Goal: Use online tool/utility: Utilize a website feature to perform a specific function

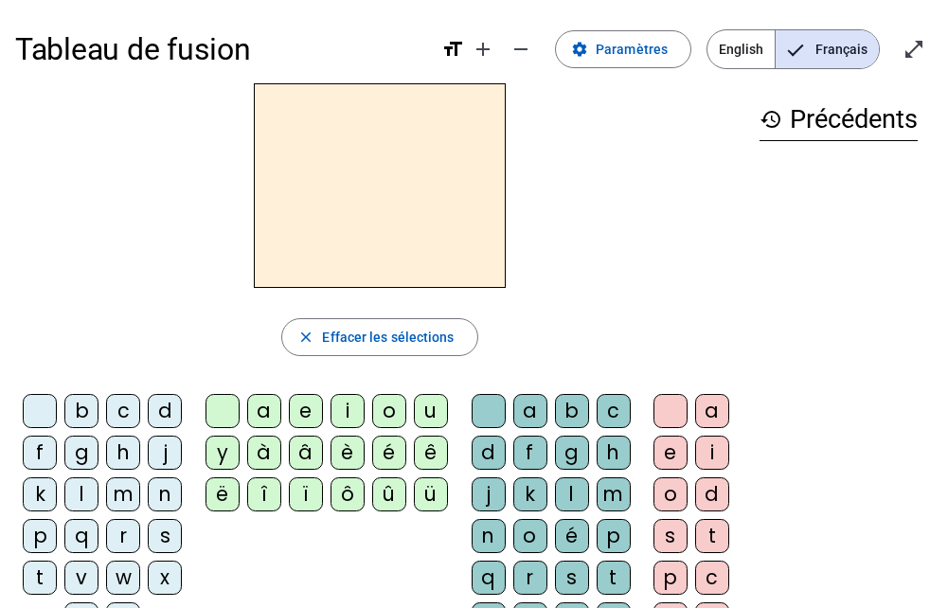
click at [131, 466] on div "h" at bounding box center [123, 453] width 34 height 34
click at [129, 466] on div "h" at bounding box center [123, 453] width 34 height 34
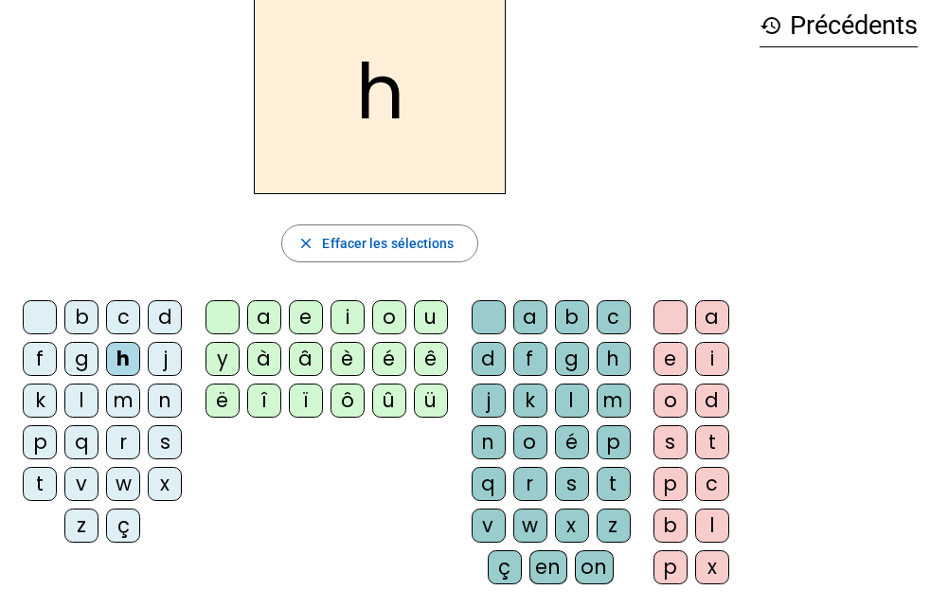
scroll to position [95, 0]
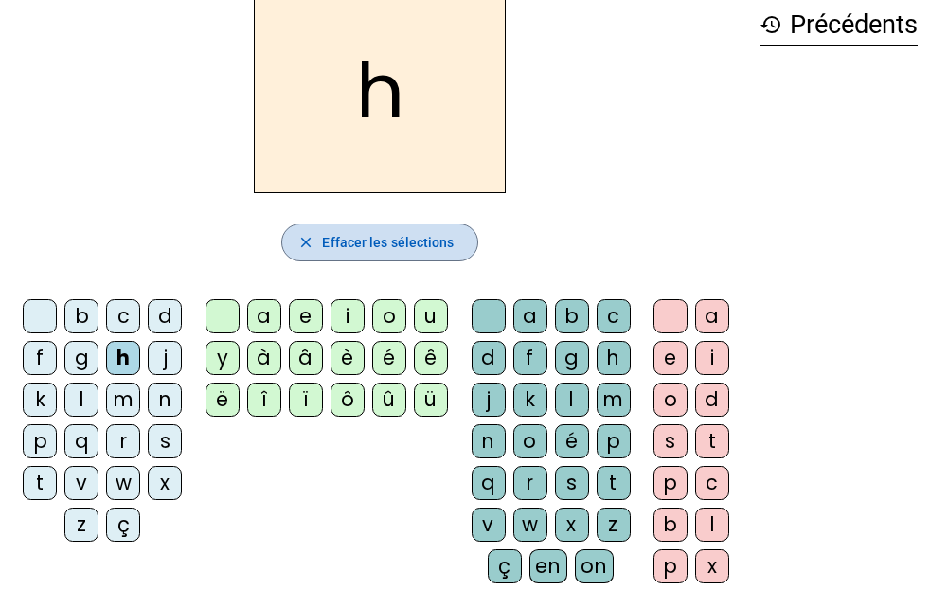
click at [373, 252] on span "Effacer les sélections" at bounding box center [388, 242] width 132 height 23
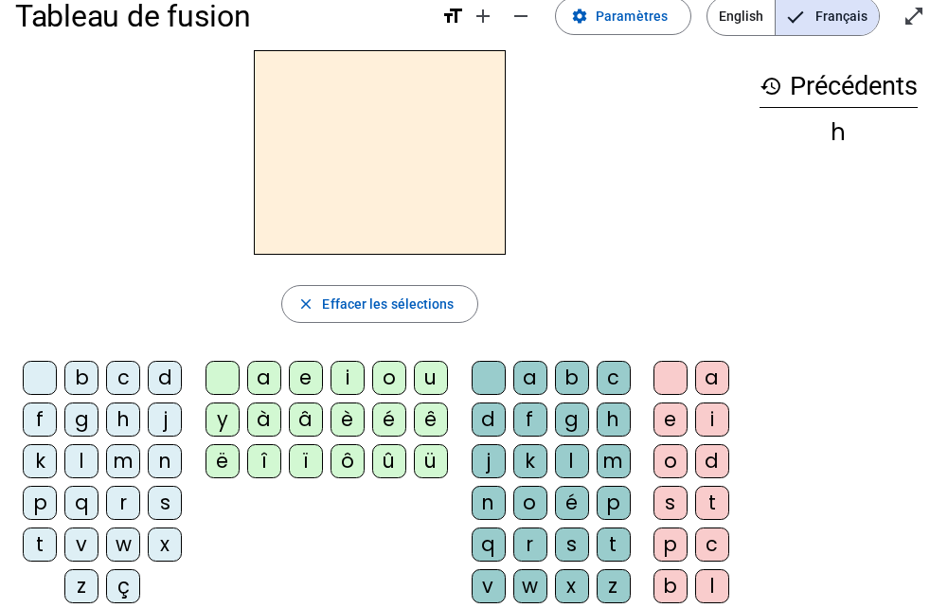
scroll to position [0, 0]
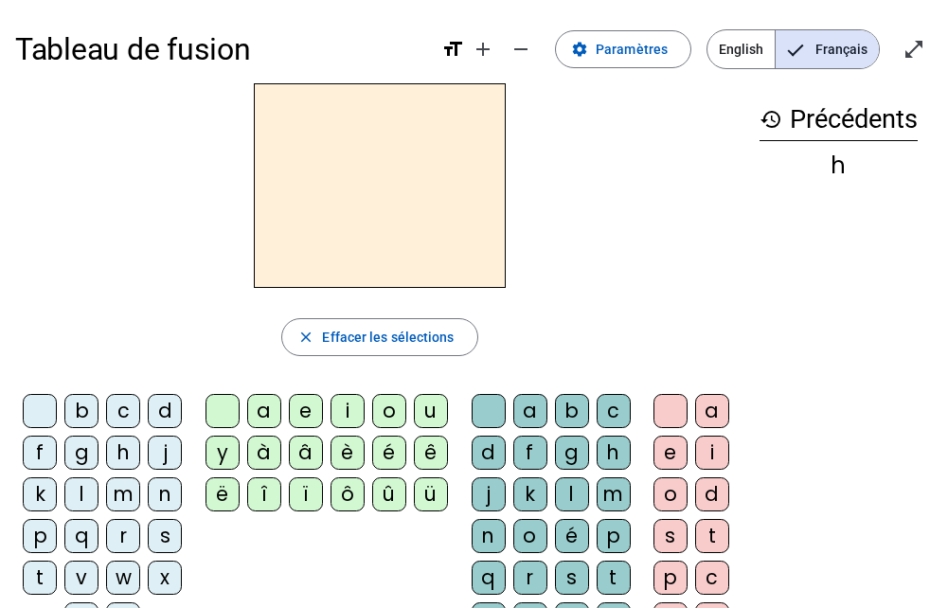
click at [135, 467] on div "h" at bounding box center [123, 453] width 34 height 34
click at [131, 466] on div "h" at bounding box center [123, 453] width 34 height 34
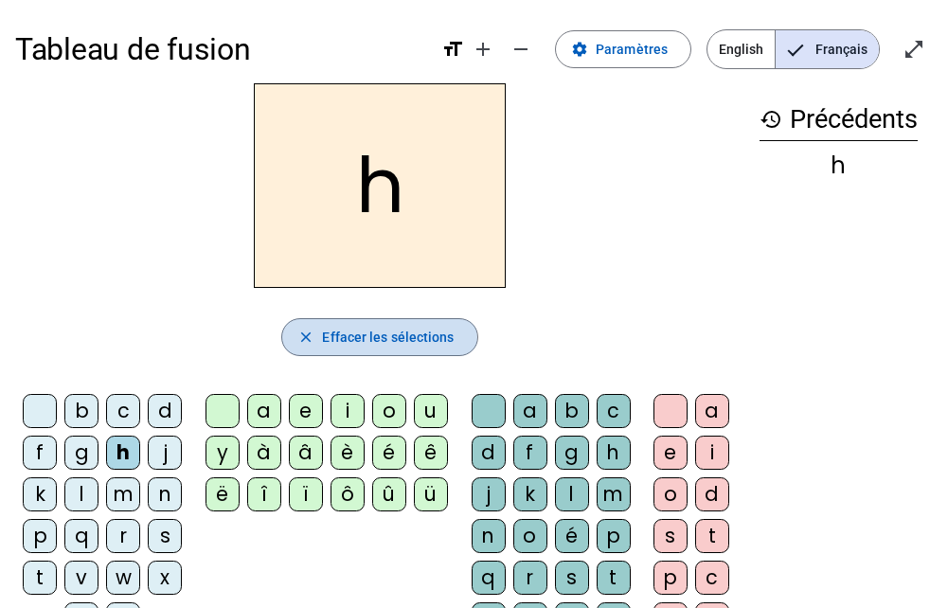
click at [343, 339] on span "Effacer les sélections" at bounding box center [388, 337] width 132 height 23
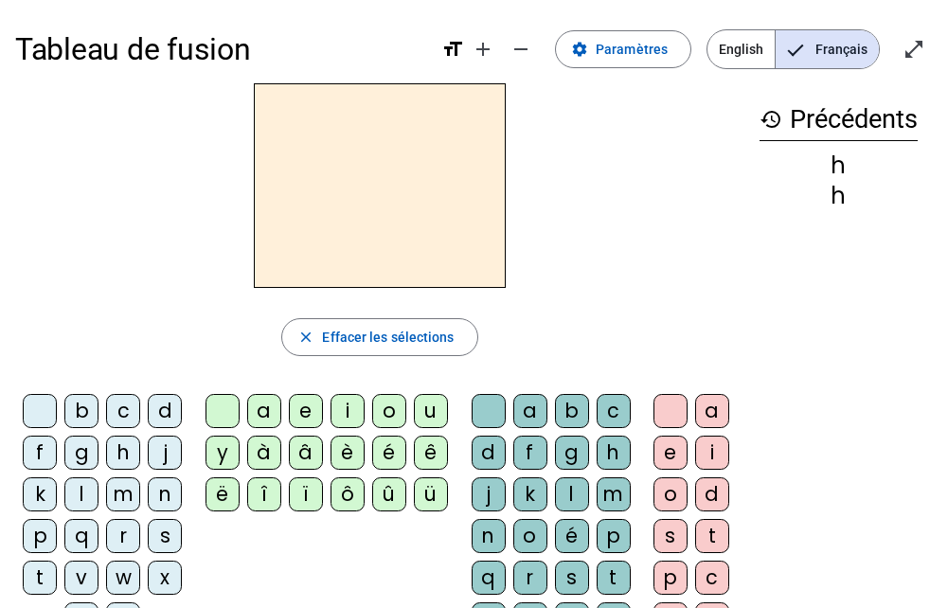
click at [126, 510] on div "m" at bounding box center [123, 495] width 34 height 34
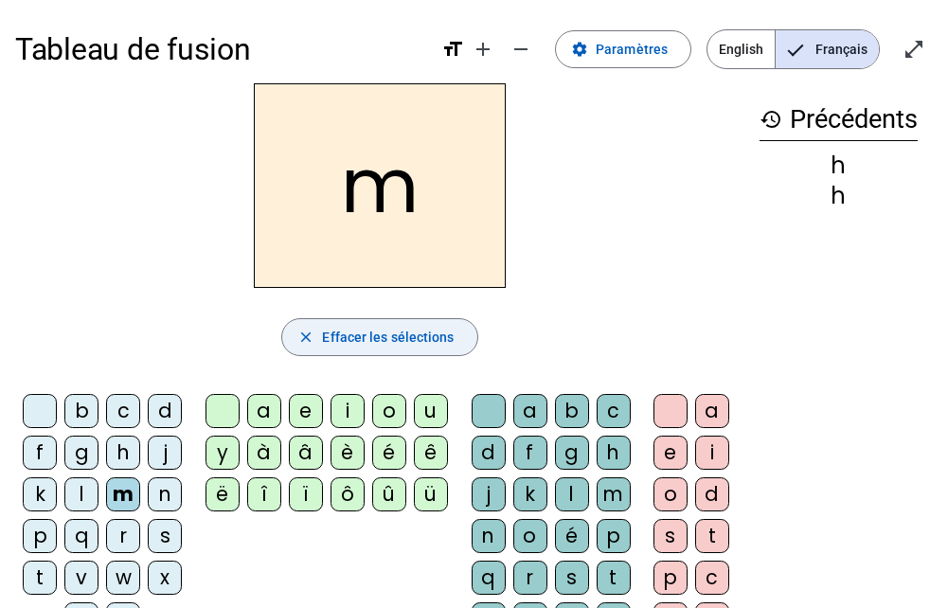
click at [375, 345] on span "Effacer les sélections" at bounding box center [388, 337] width 132 height 23
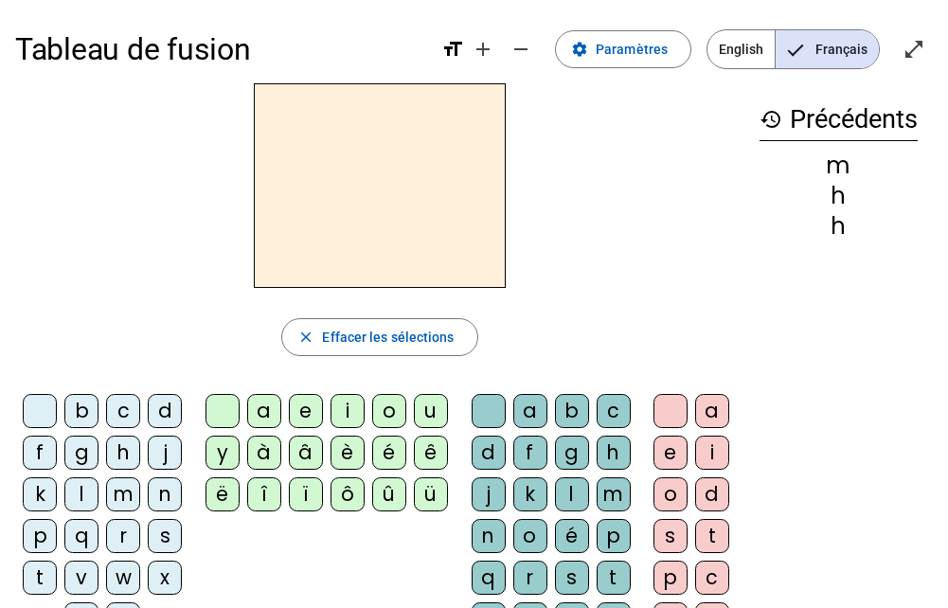
click at [77, 496] on div "l" at bounding box center [81, 495] width 34 height 34
click at [294, 414] on div "e" at bounding box center [306, 411] width 34 height 34
click at [266, 420] on div "a" at bounding box center [264, 411] width 34 height 34
click at [424, 415] on div "u" at bounding box center [431, 411] width 34 height 34
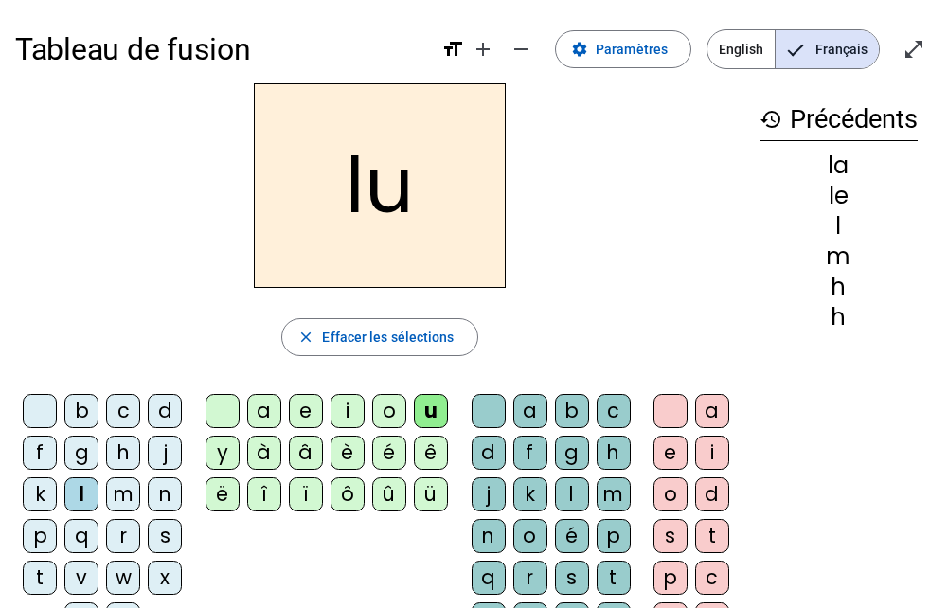
click at [611, 575] on div "t" at bounding box center [614, 578] width 34 height 34
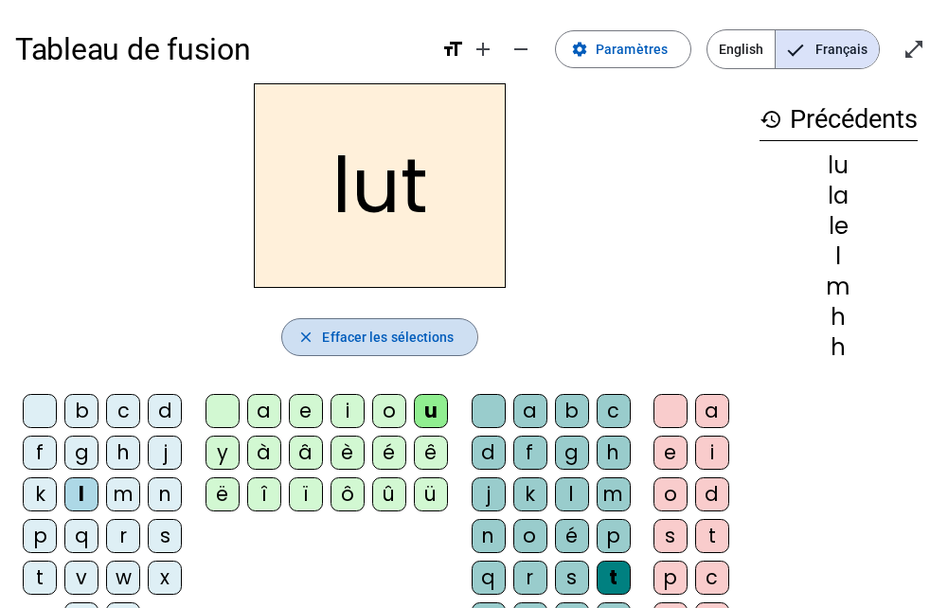
click at [319, 344] on span "button" at bounding box center [379, 337] width 194 height 45
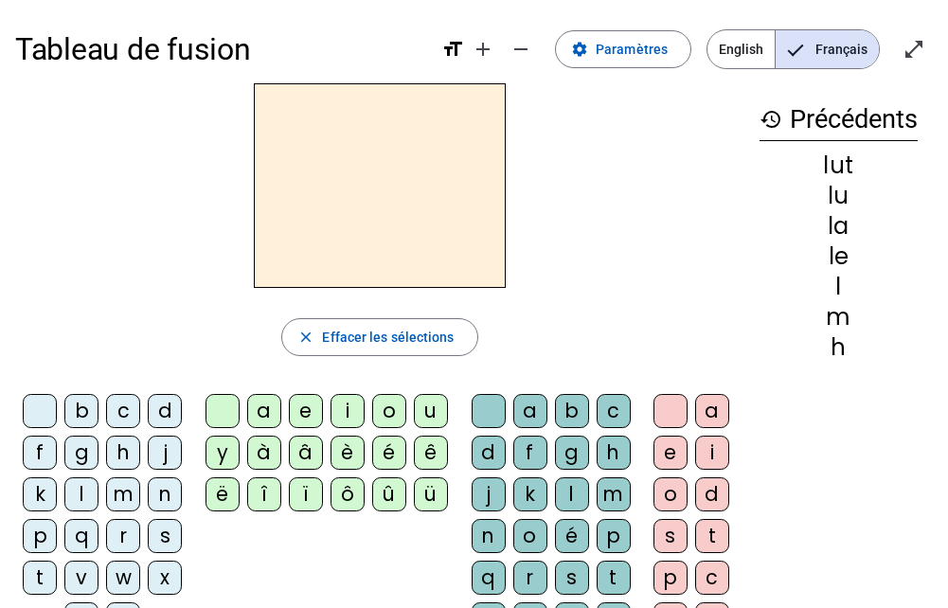
drag, startPoint x: 84, startPoint y: 500, endPoint x: 169, endPoint y: 457, distance: 94.9
click at [84, 499] on div "l" at bounding box center [81, 495] width 34 height 34
click at [437, 411] on div "u" at bounding box center [431, 411] width 34 height 34
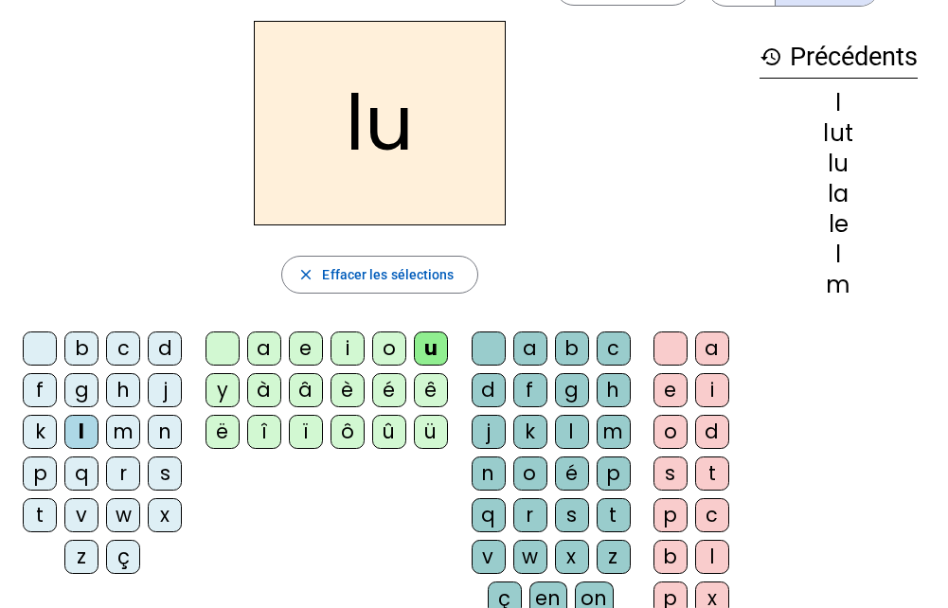
scroll to position [95, 0]
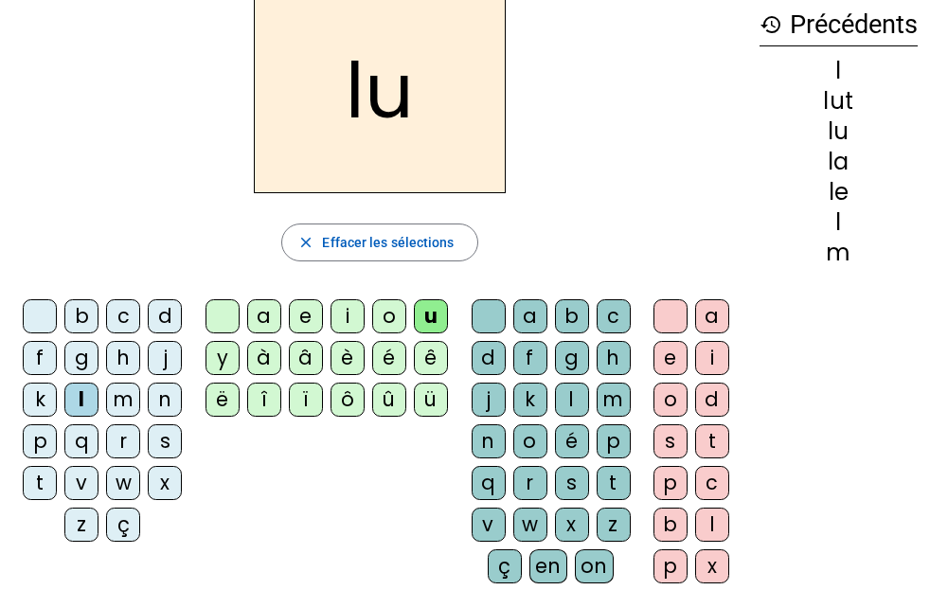
click at [36, 496] on div "t" at bounding box center [40, 483] width 34 height 34
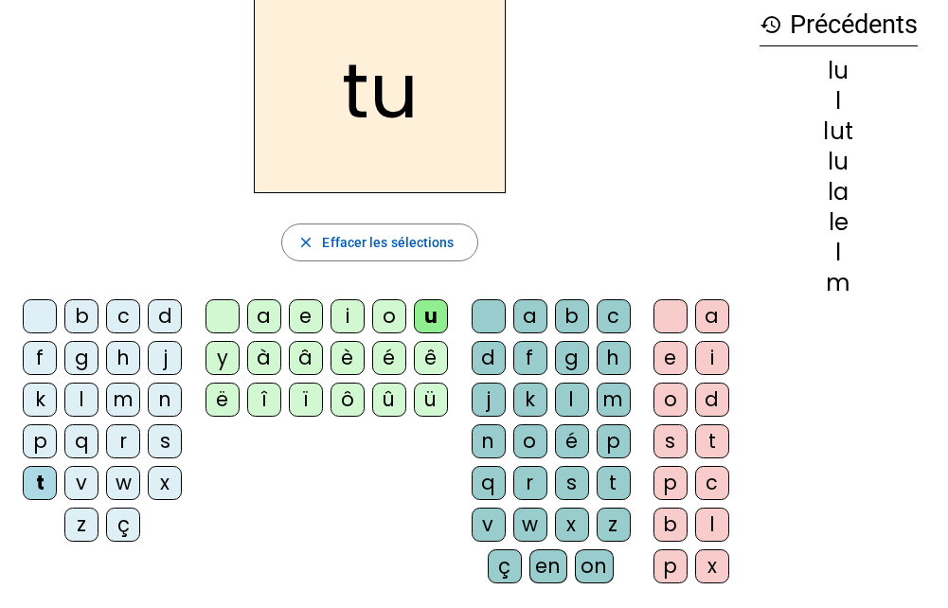
click at [171, 333] on div "d" at bounding box center [165, 316] width 34 height 34
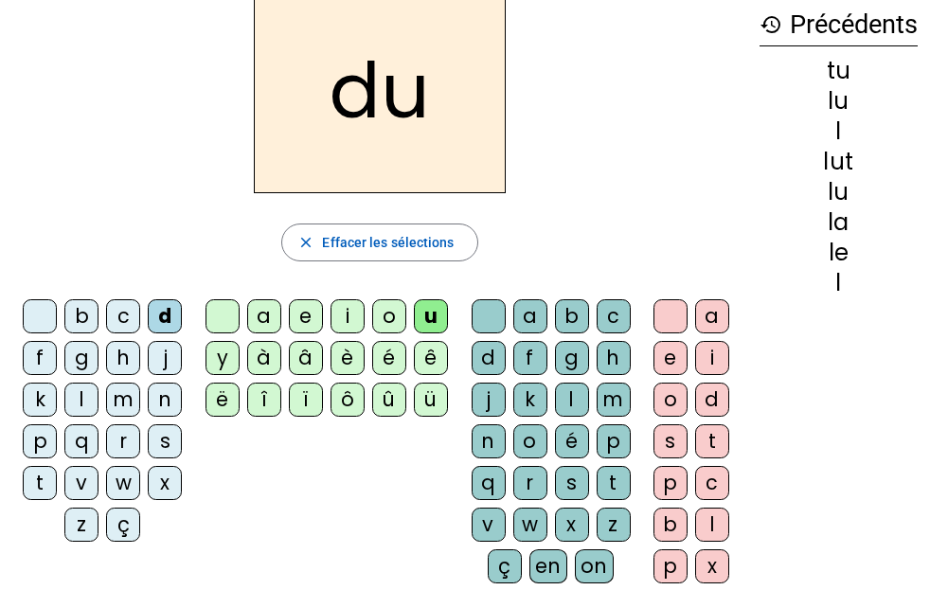
click at [303, 317] on div "e" at bounding box center [306, 316] width 34 height 34
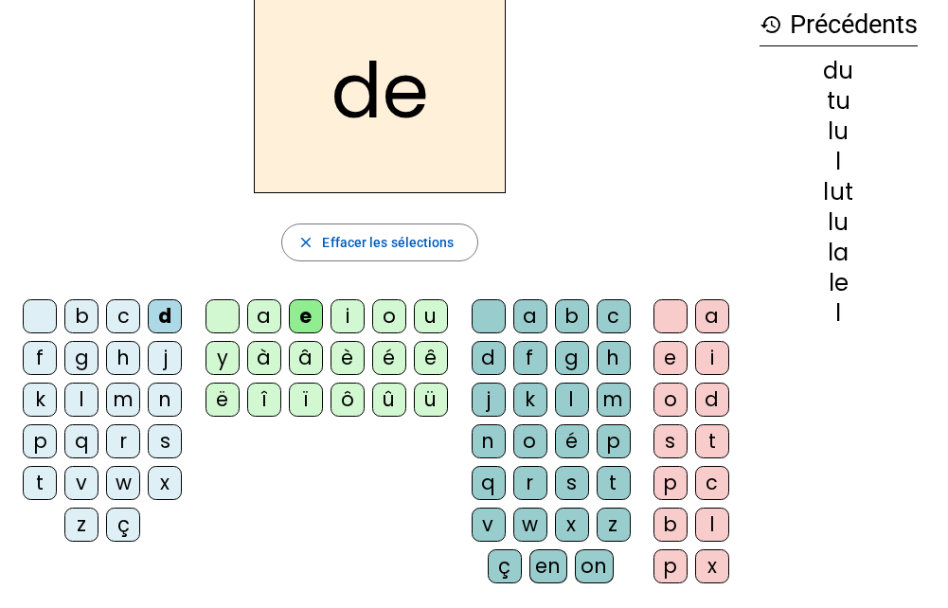
click at [48, 488] on div "t" at bounding box center [40, 483] width 34 height 34
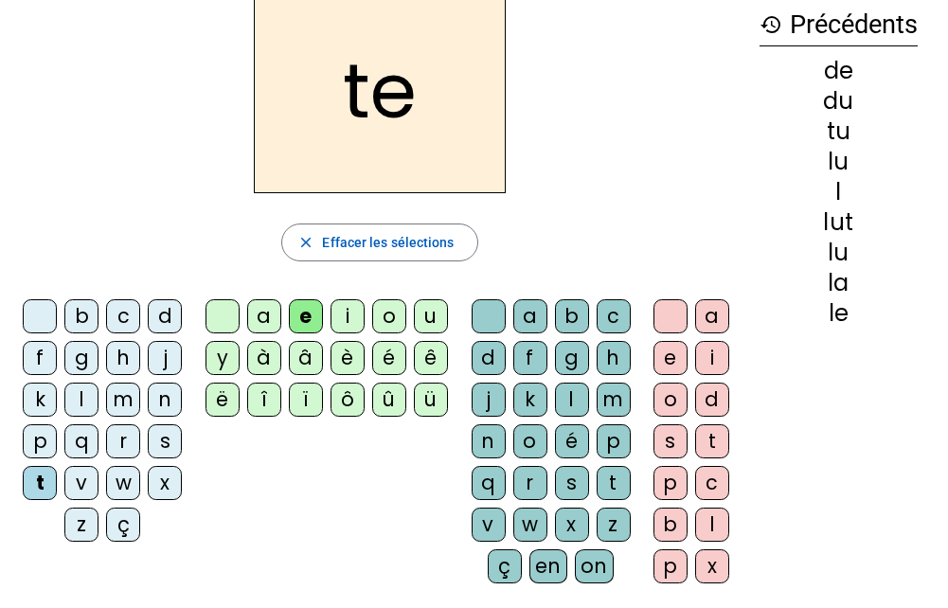
click at [260, 322] on div "a" at bounding box center [264, 316] width 34 height 34
